Goal: Task Accomplishment & Management: Manage account settings

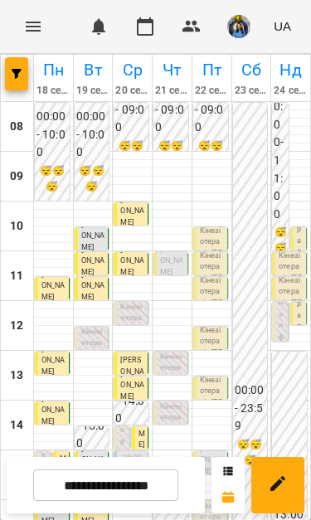
scroll to position [193, 0]
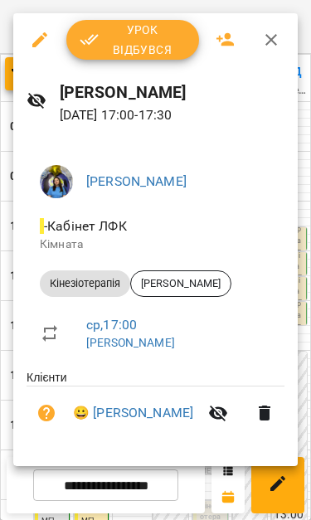
click at [140, 42] on span "Урок відбувся" at bounding box center [133, 40] width 106 height 40
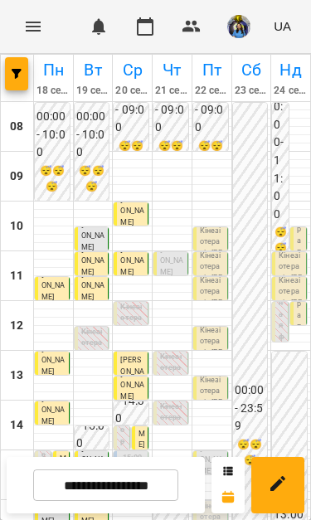
scroll to position [226, 0]
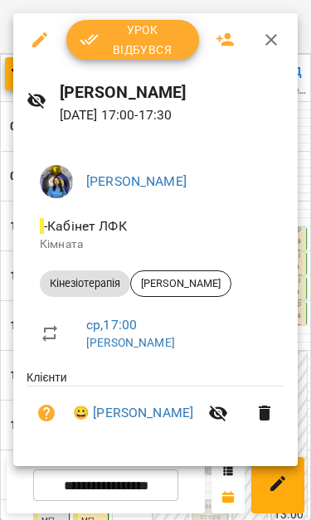
click at [126, 37] on span "Урок відбувся" at bounding box center [133, 40] width 106 height 40
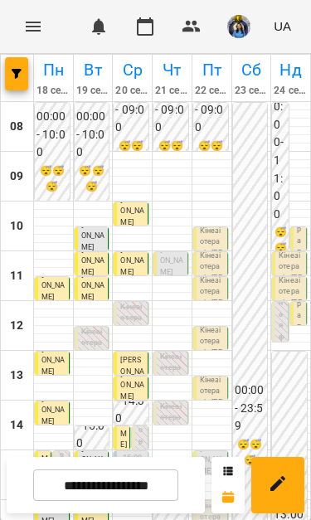
scroll to position [167, 0]
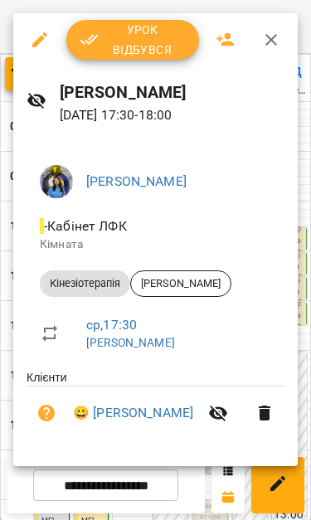
click at [153, 36] on span "Урок відбувся" at bounding box center [133, 40] width 106 height 40
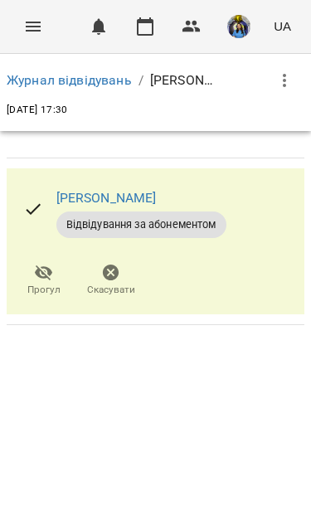
click at [25, 38] on button "Menu" at bounding box center [33, 27] width 40 height 40
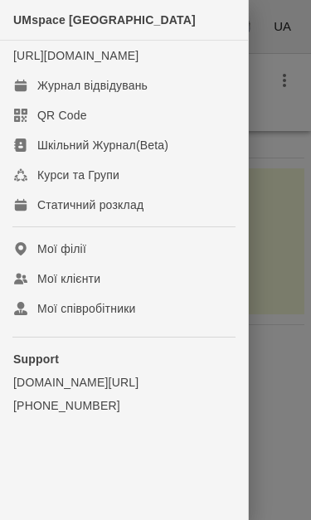
click at [150, 94] on link "Журнал відвідувань" at bounding box center [124, 85] width 248 height 30
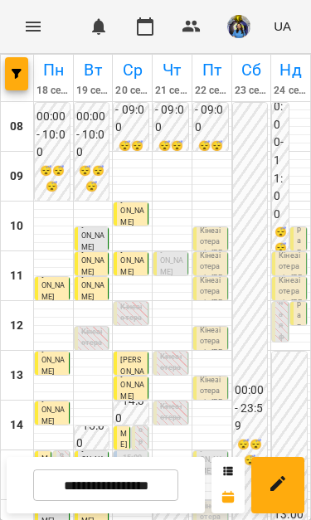
scroll to position [195, 0]
